Goal: Obtain resource: Download file/media

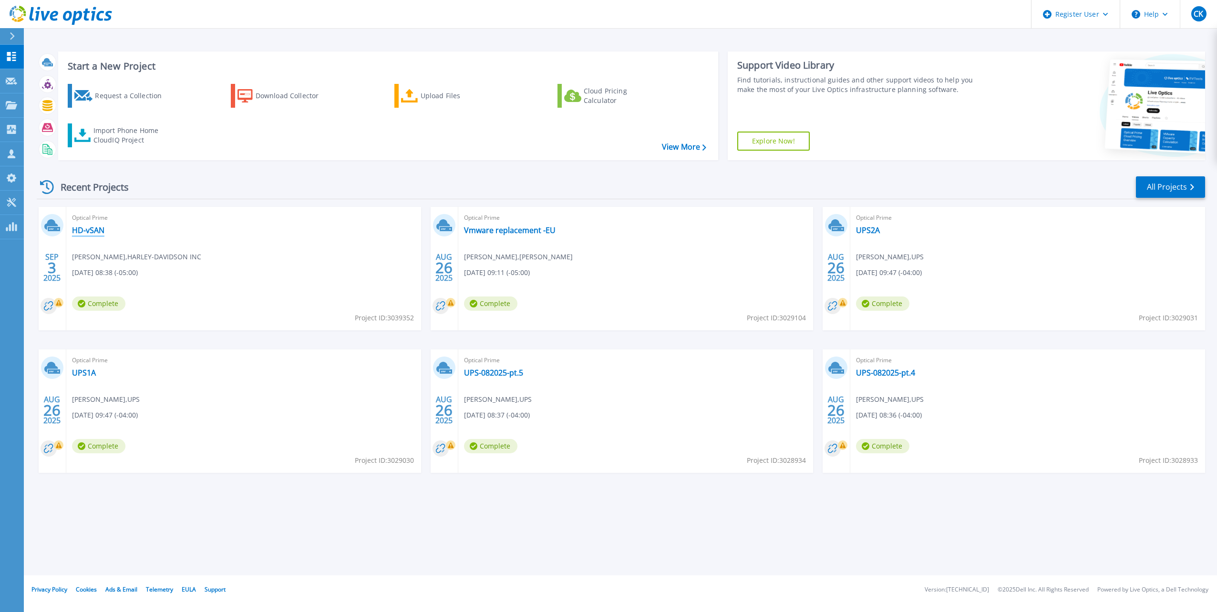
click at [91, 231] on link "HD-vSAN" at bounding box center [88, 231] width 32 height 10
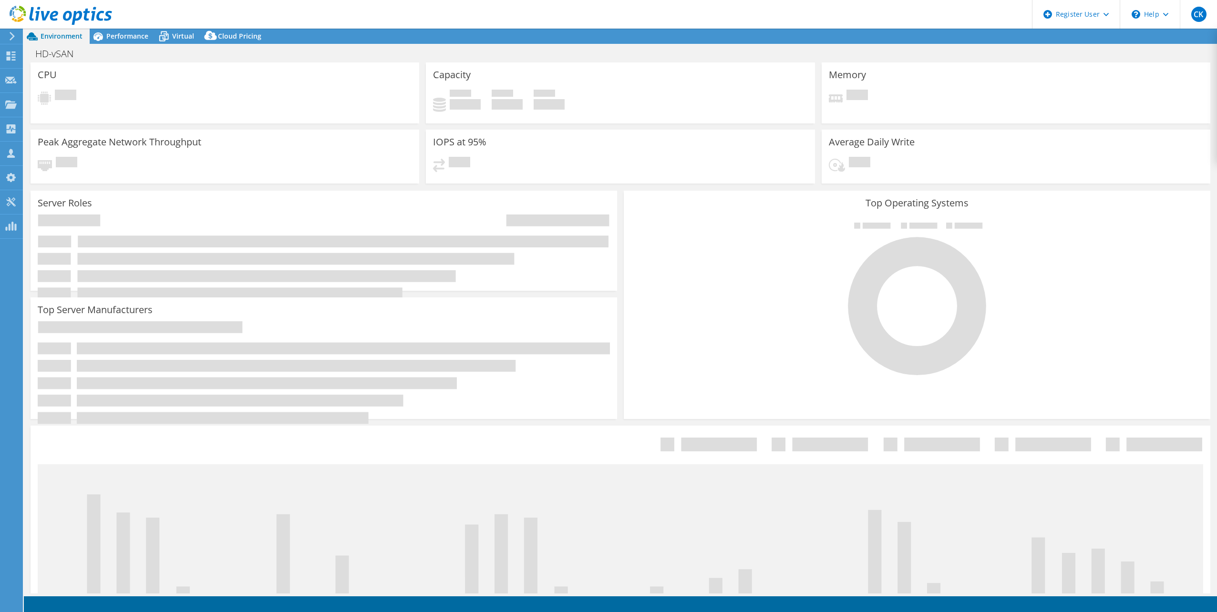
select select "USD"
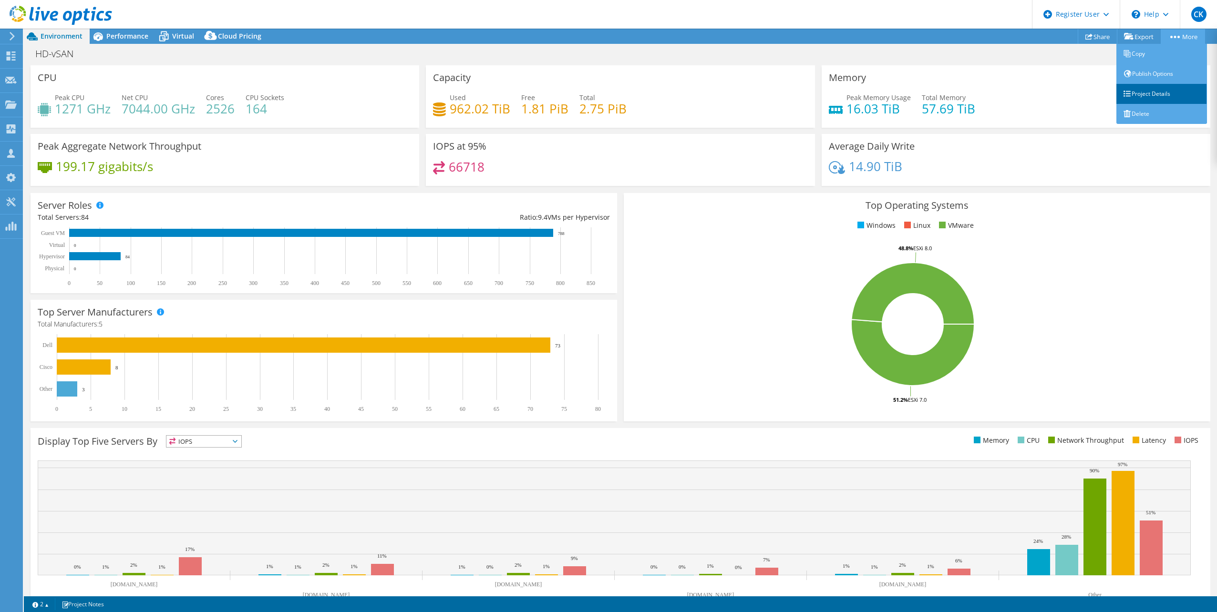
click at [1157, 94] on link "Project Details" at bounding box center [1161, 94] width 91 height 20
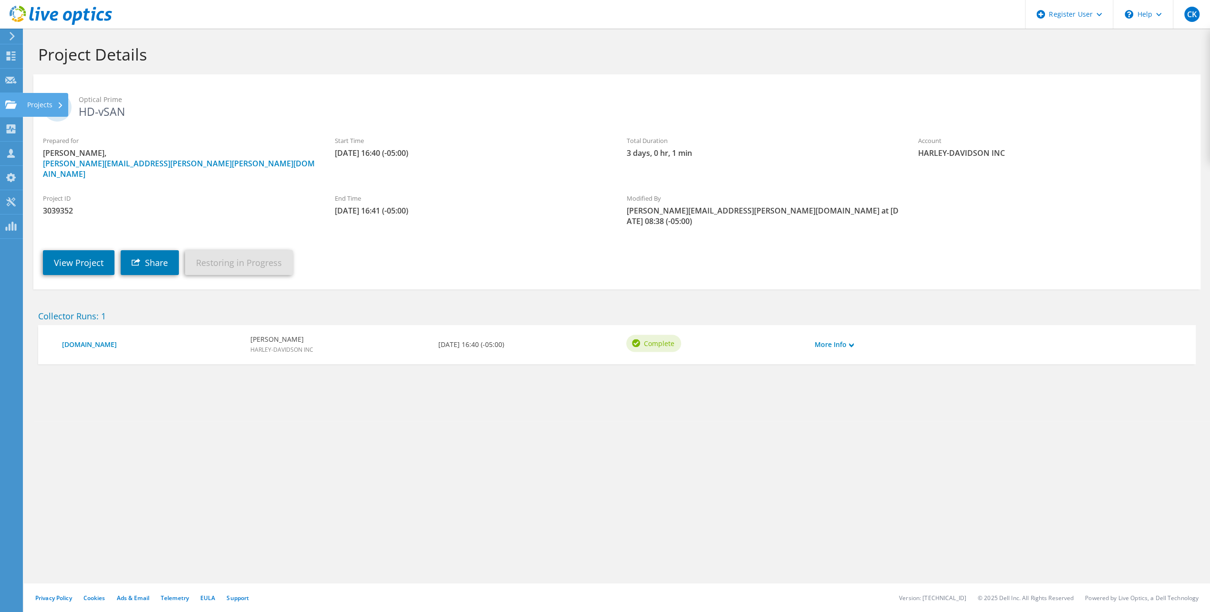
click at [13, 105] on use at bounding box center [10, 104] width 11 height 8
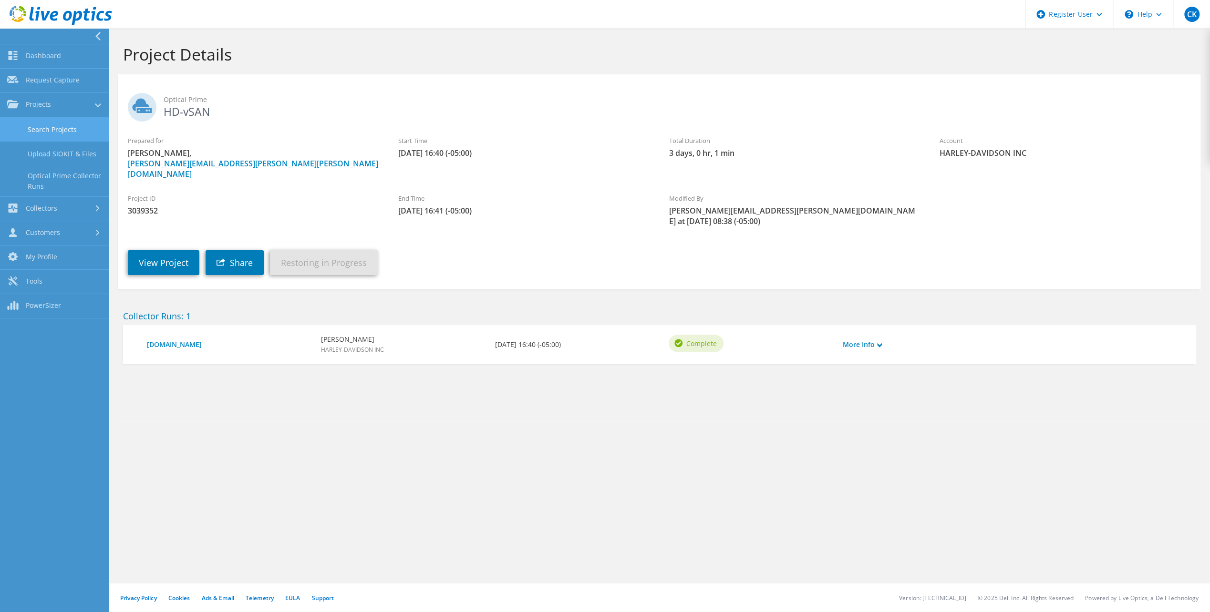
click at [58, 125] on link "Search Projects" at bounding box center [54, 129] width 109 height 24
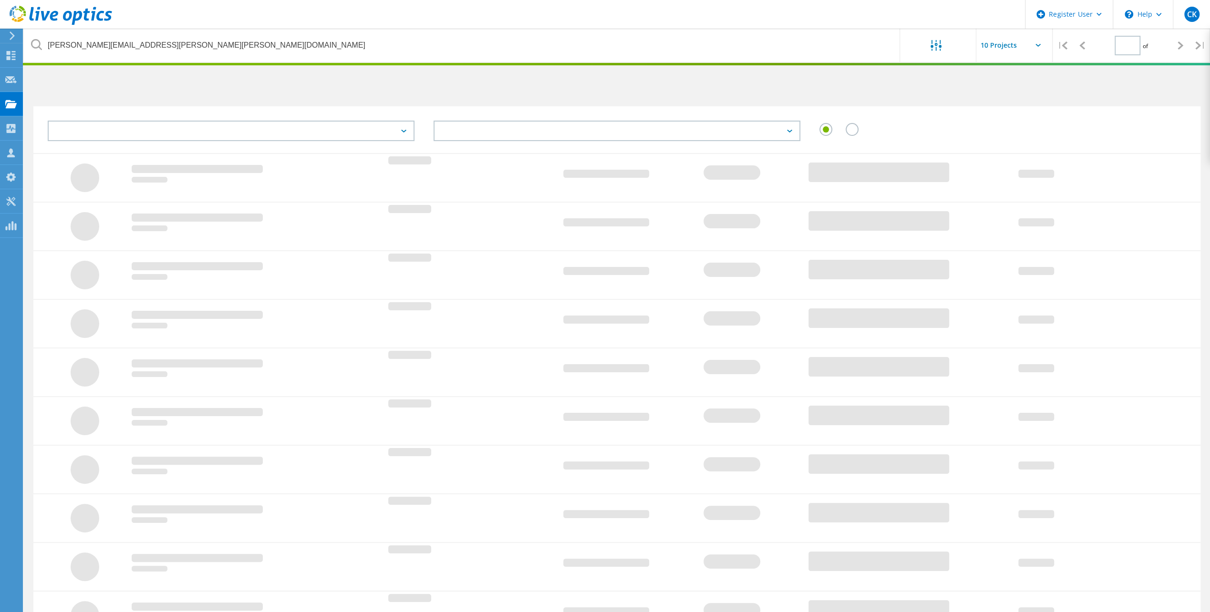
type input "1"
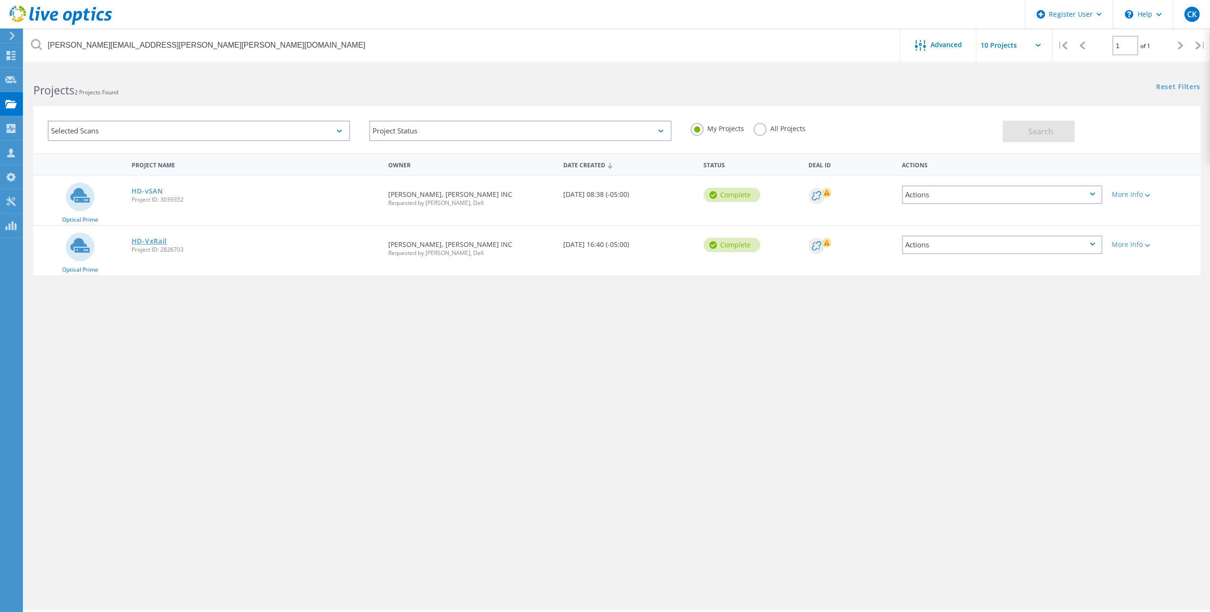
click at [146, 241] on link "HD-VxRail" at bounding box center [149, 241] width 35 height 7
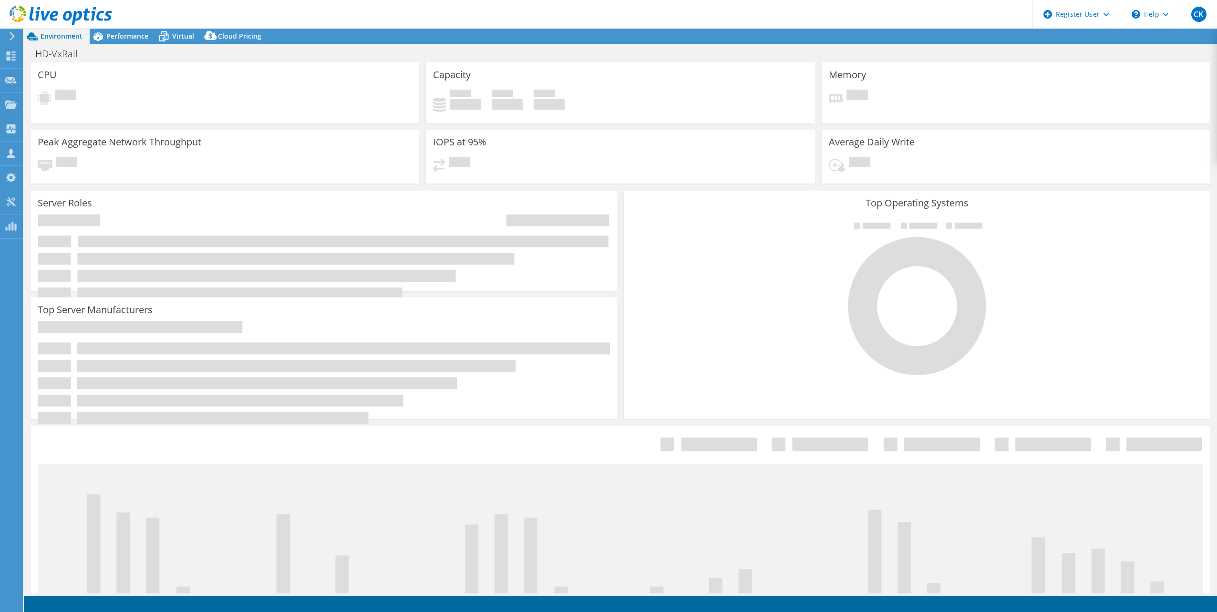
select select "USD"
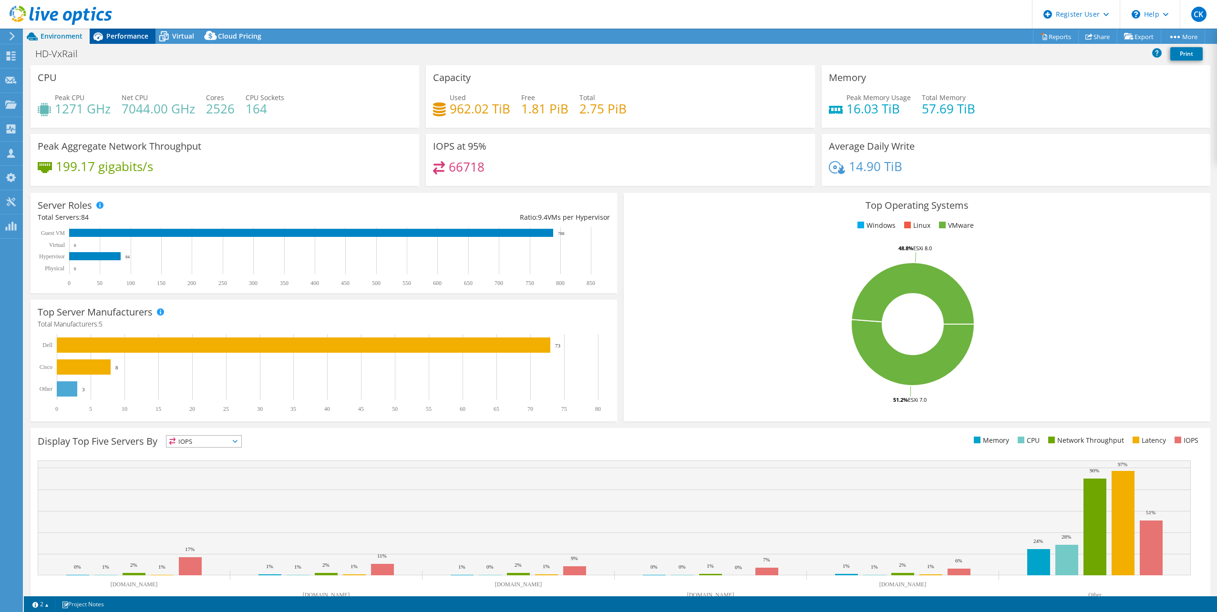
click at [123, 35] on span "Performance" at bounding box center [127, 35] width 42 height 9
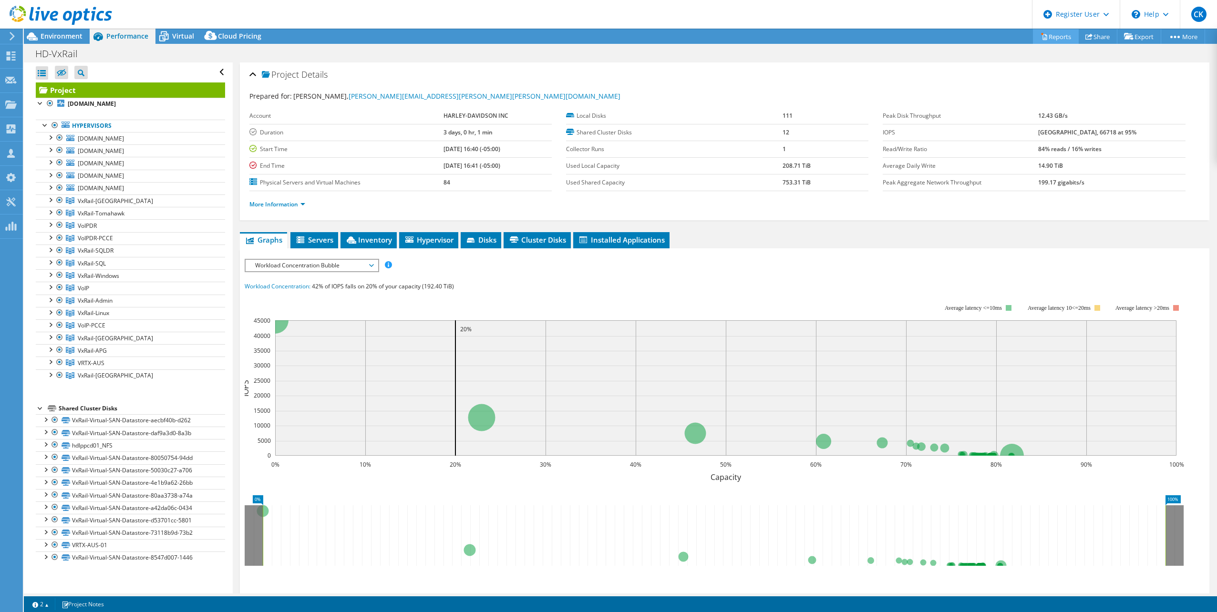
click at [1048, 35] on link "Reports" at bounding box center [1056, 36] width 46 height 15
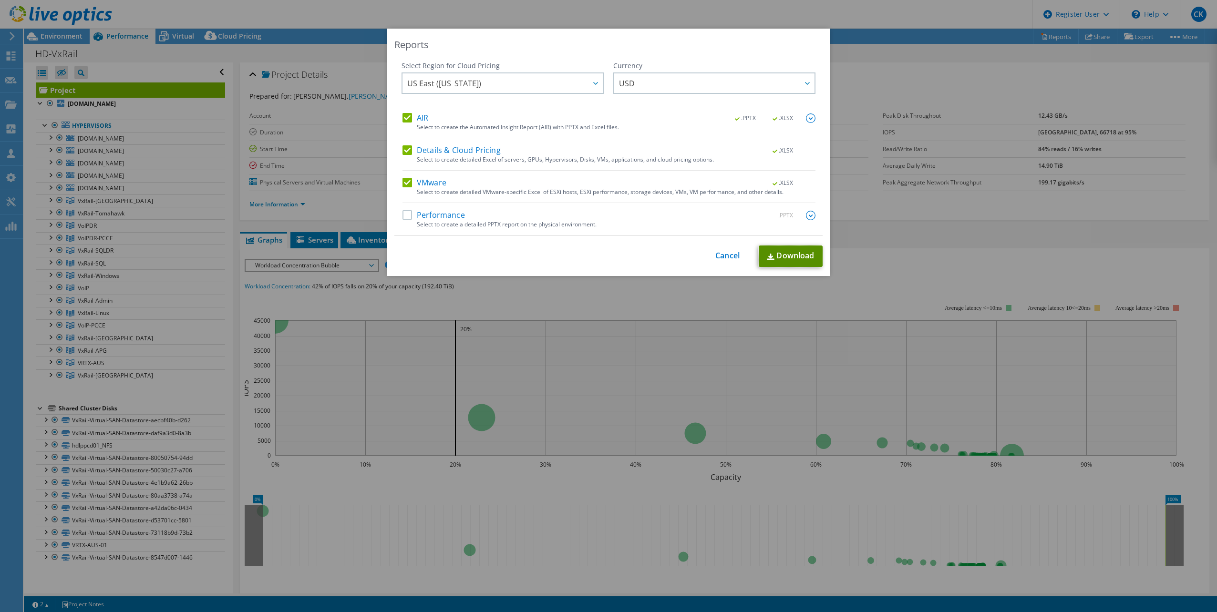
click at [790, 257] on link "Download" at bounding box center [791, 256] width 64 height 21
click at [726, 257] on link "Cancel" at bounding box center [727, 256] width 24 height 9
